Goal: Task Accomplishment & Management: Manage account settings

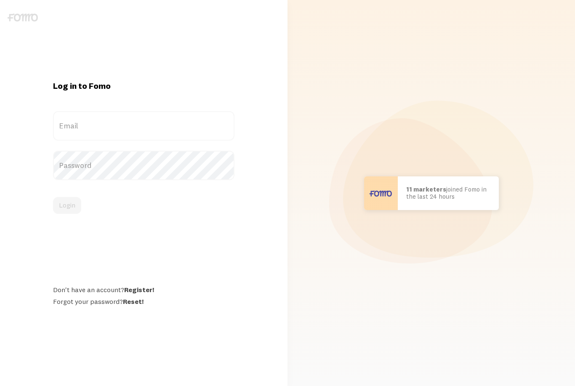
click at [75, 141] on label "Email" at bounding box center [143, 125] width 181 height 29
click at [75, 141] on input "Email" at bounding box center [143, 125] width 181 height 29
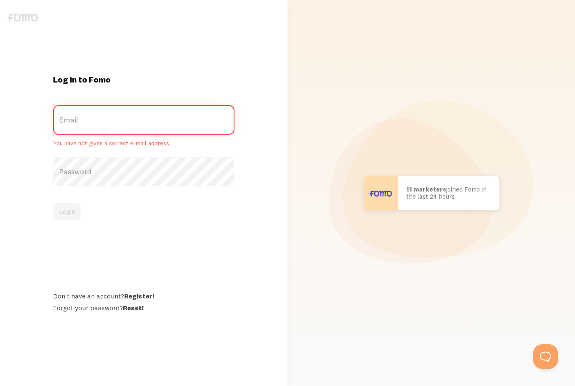
type input "Contactambamboo@gmail.com"
click at [67, 219] on button "Login" at bounding box center [67, 211] width 28 height 17
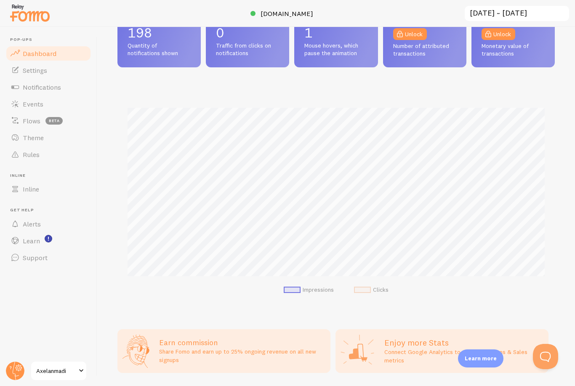
scroll to position [58, 0]
